Goal: Task Accomplishment & Management: Use online tool/utility

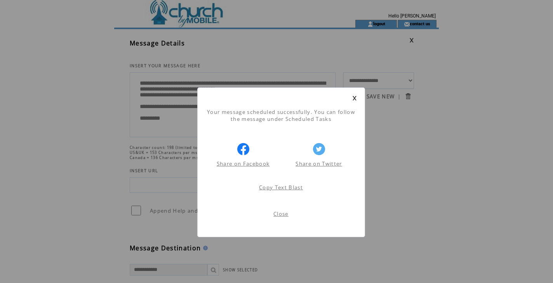
scroll to position [0, 0]
click at [355, 97] on link at bounding box center [354, 98] width 5 height 5
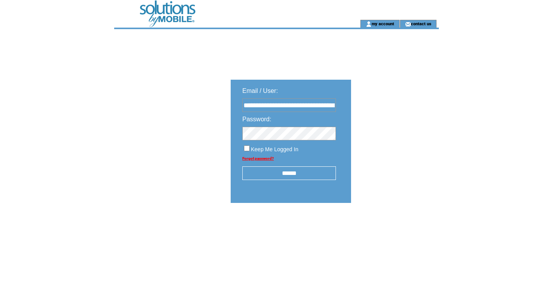
type input "**********"
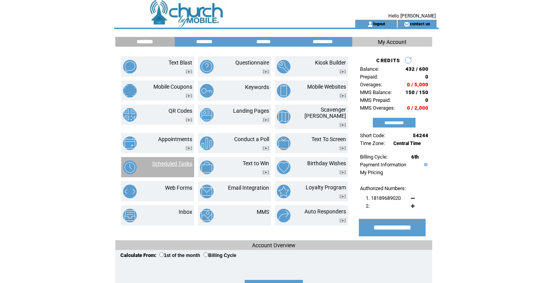
click at [177, 160] on link "Scheduled Tasks" at bounding box center [172, 163] width 40 height 6
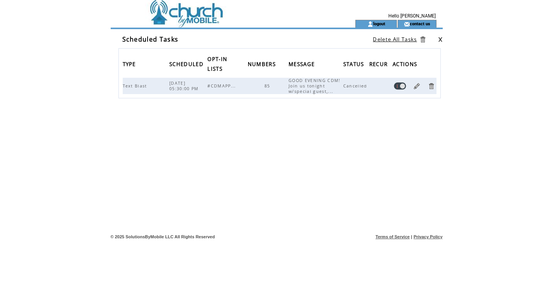
click at [416, 87] on link at bounding box center [416, 85] width 7 height 7
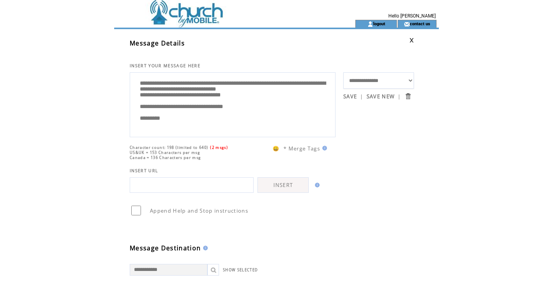
scroll to position [16, 0]
drag, startPoint x: 140, startPoint y: 84, endPoint x: 173, endPoint y: 164, distance: 86.4
click at [197, 16] on td at bounding box center [220, 10] width 213 height 20
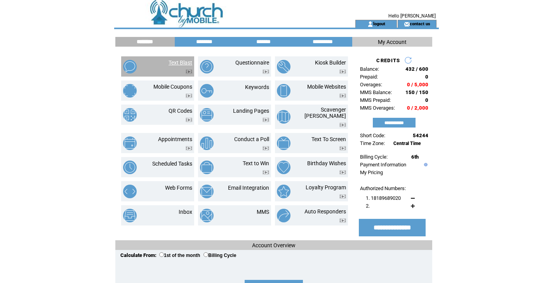
click at [181, 61] on link "Text Blast" at bounding box center [181, 62] width 24 height 6
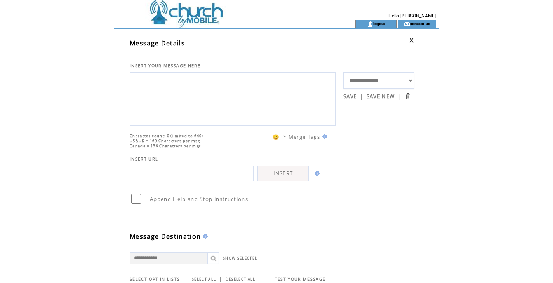
click at [172, 81] on textarea at bounding box center [232, 98] width 197 height 47
paste textarea "**********"
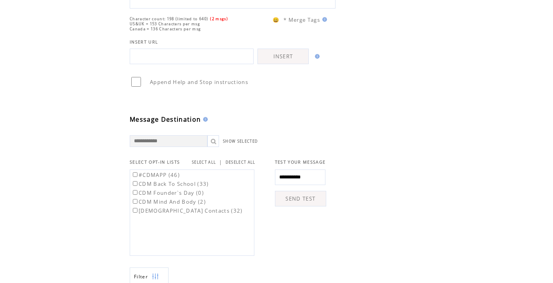
scroll to position [199, 0]
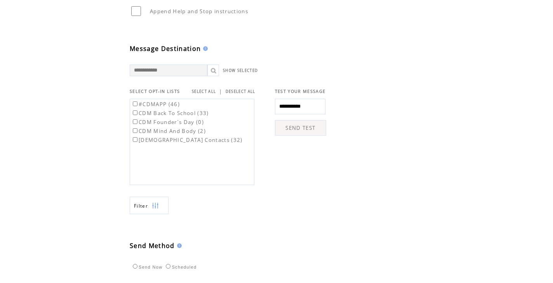
type textarea "**********"
click at [207, 92] on link "SELECT ALL" at bounding box center [204, 91] width 24 height 5
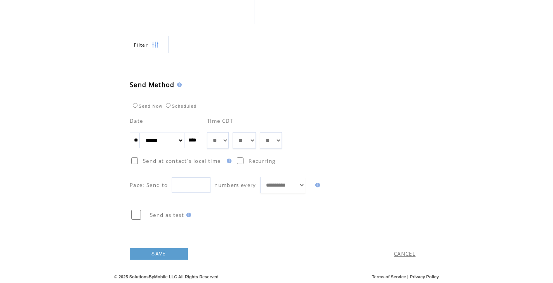
scroll to position [364, 0]
select select "*"
select select "**"
click at [164, 253] on link "SAVE" at bounding box center [159, 254] width 58 height 12
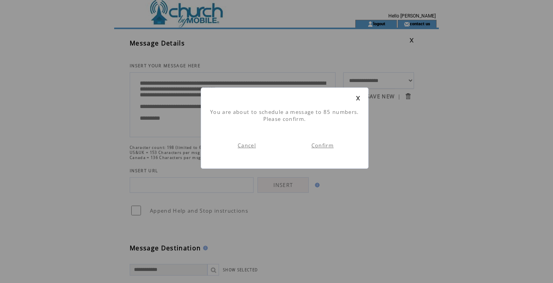
scroll to position [0, 0]
click at [327, 146] on link "Confirm" at bounding box center [322, 145] width 22 height 7
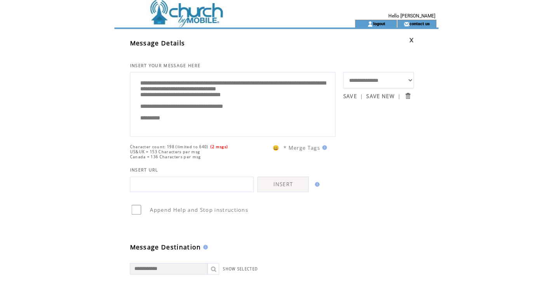
scroll to position [0, 0]
